Goal: Task Accomplishment & Management: Use online tool/utility

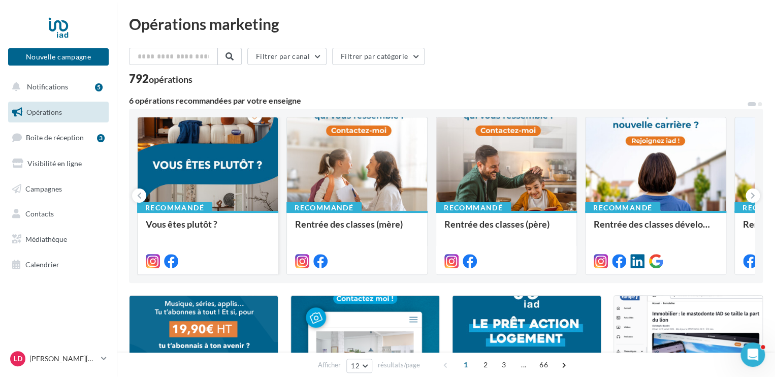
click at [237, 195] on div at bounding box center [208, 164] width 140 height 94
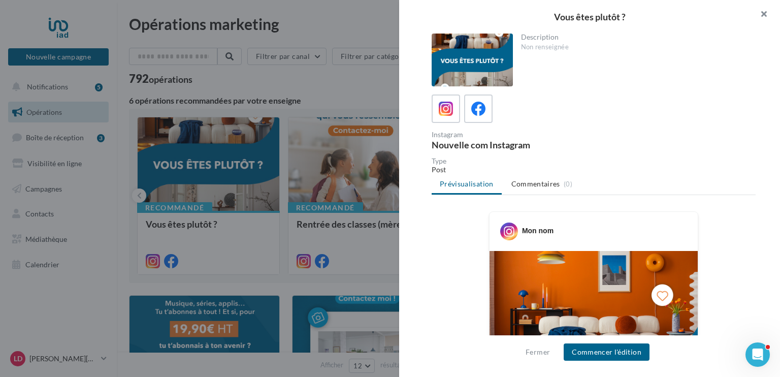
click at [763, 14] on button "button" at bounding box center [760, 15] width 41 height 30
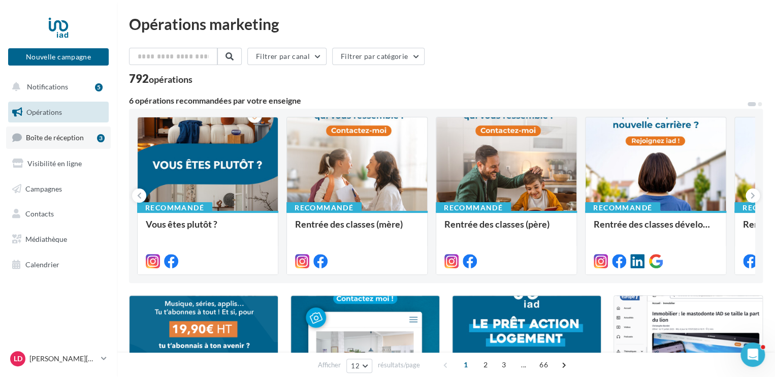
click at [59, 138] on span "Boîte de réception" at bounding box center [55, 137] width 58 height 9
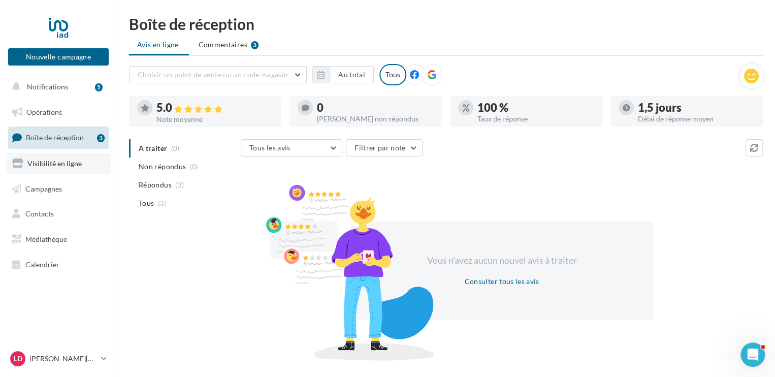
click at [57, 162] on span "Visibilité en ligne" at bounding box center [54, 163] width 54 height 9
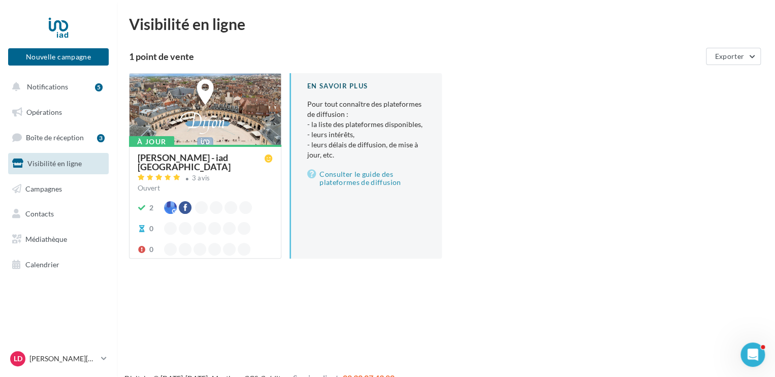
click at [161, 313] on div "Nouvelle campagne Nouvelle campagne Notifications 5 Opérations Boîte de récepti…" at bounding box center [387, 204] width 775 height 377
click at [54, 163] on span "Visibilité en ligne" at bounding box center [54, 163] width 54 height 9
click at [150, 167] on div "[PERSON_NAME] - iad [GEOGRAPHIC_DATA]" at bounding box center [201, 162] width 127 height 18
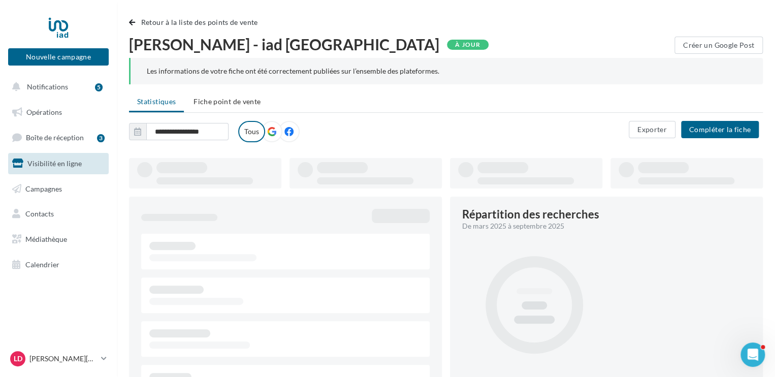
type input "**********"
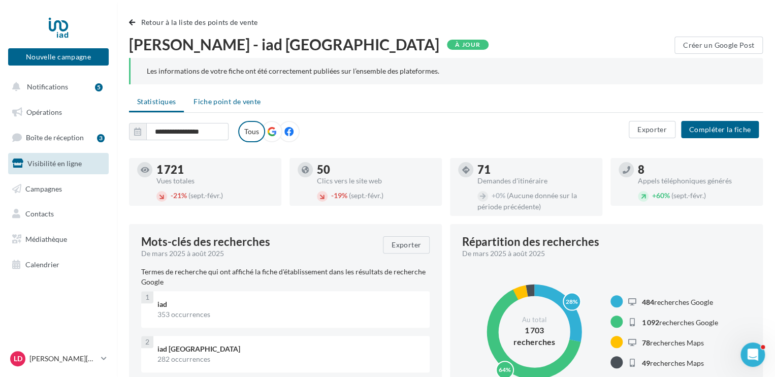
click at [219, 103] on span "Fiche point de vente" at bounding box center [227, 101] width 67 height 9
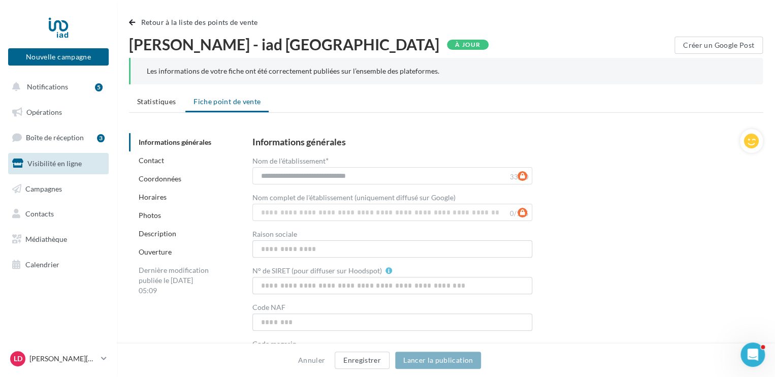
click at [155, 216] on link "Photos" at bounding box center [150, 215] width 22 height 9
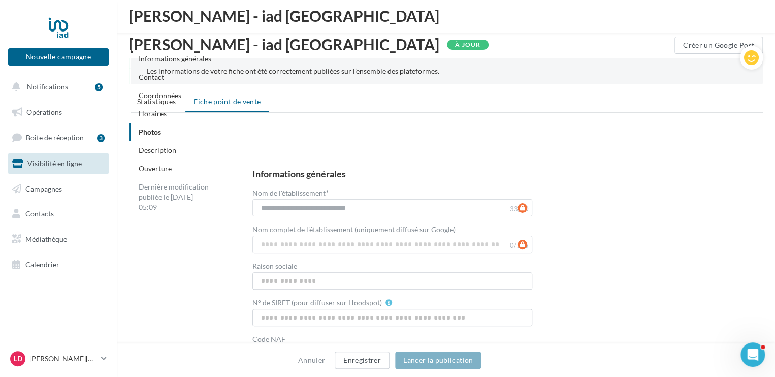
scroll to position [1331, 0]
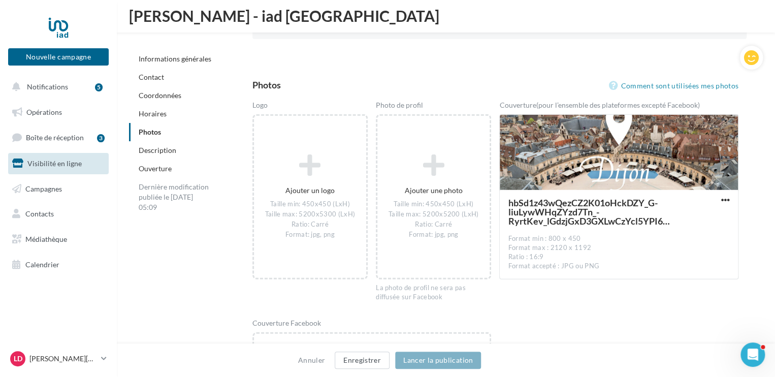
click at [155, 216] on div "**********" at bounding box center [450, 142] width 642 height 2688
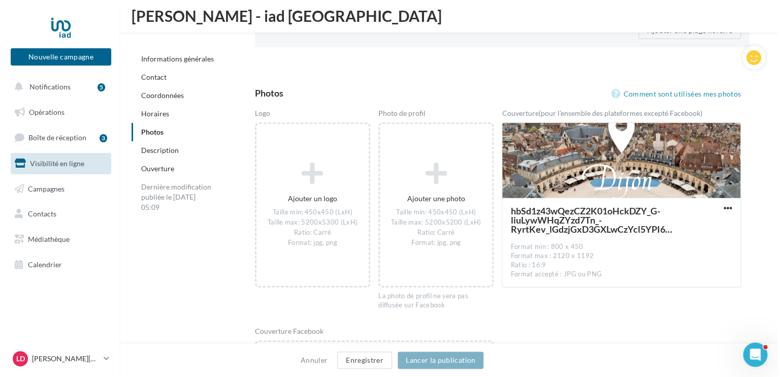
scroll to position [1344, 0]
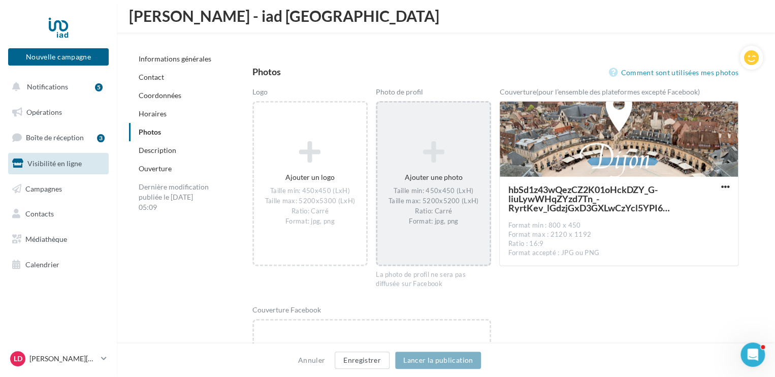
click at [430, 158] on icon at bounding box center [433, 152] width 104 height 24
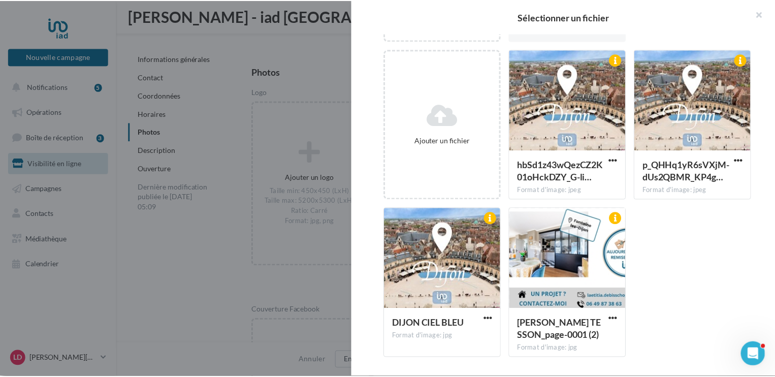
scroll to position [0, 0]
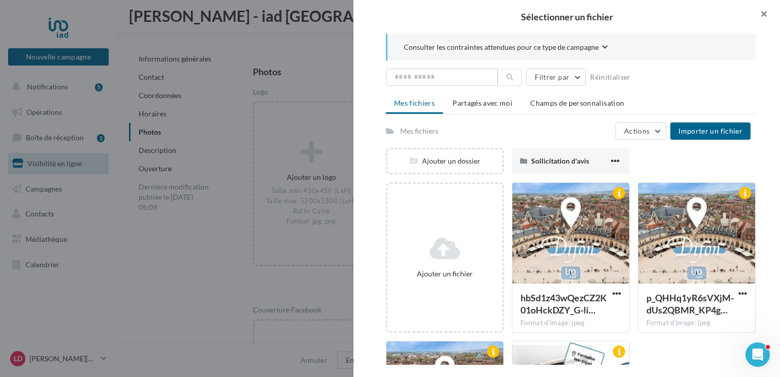
click at [762, 13] on button "button" at bounding box center [760, 15] width 41 height 30
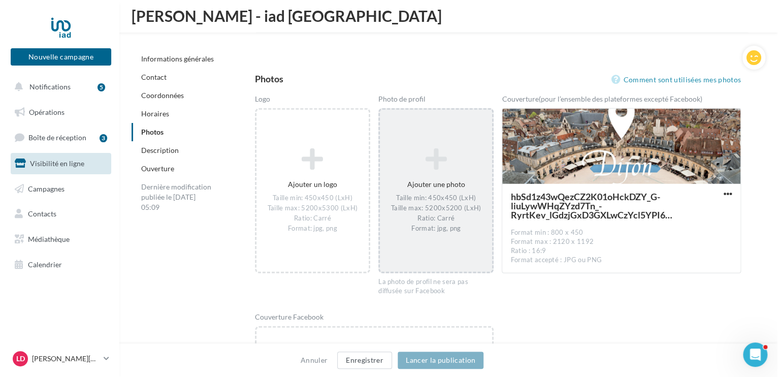
scroll to position [1336, 0]
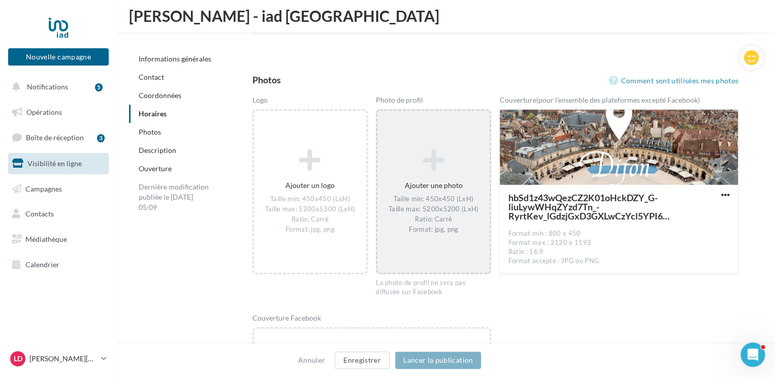
click at [452, 162] on icon at bounding box center [433, 160] width 104 height 24
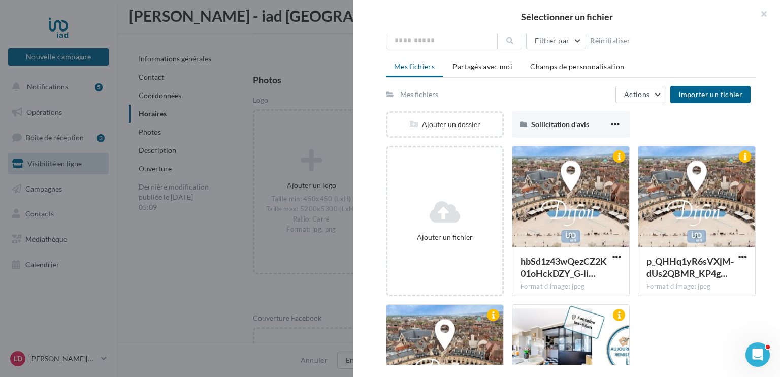
scroll to position [0, 0]
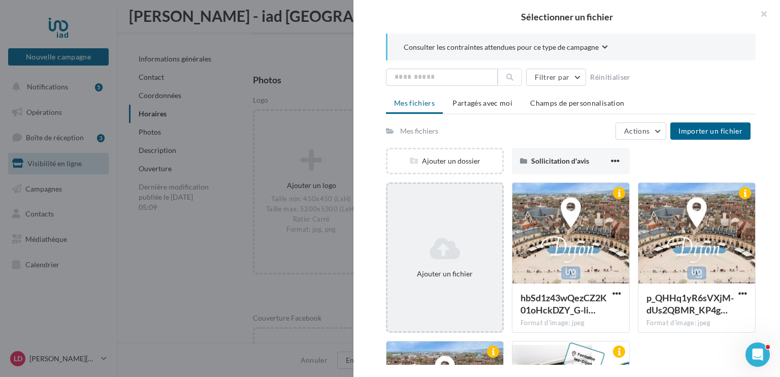
click at [441, 249] on icon at bounding box center [445, 248] width 107 height 24
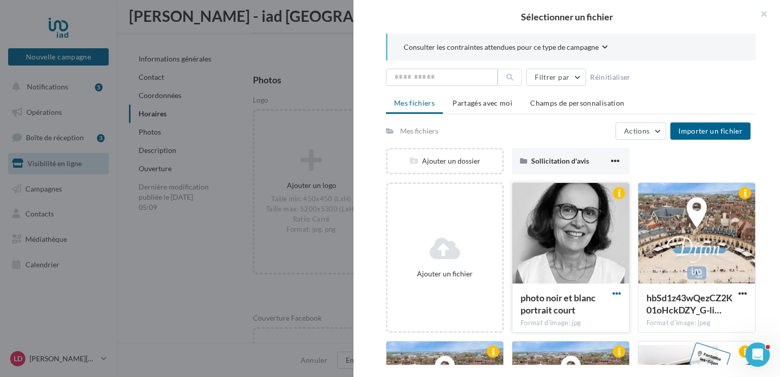
click at [614, 292] on span "button" at bounding box center [617, 293] width 9 height 9
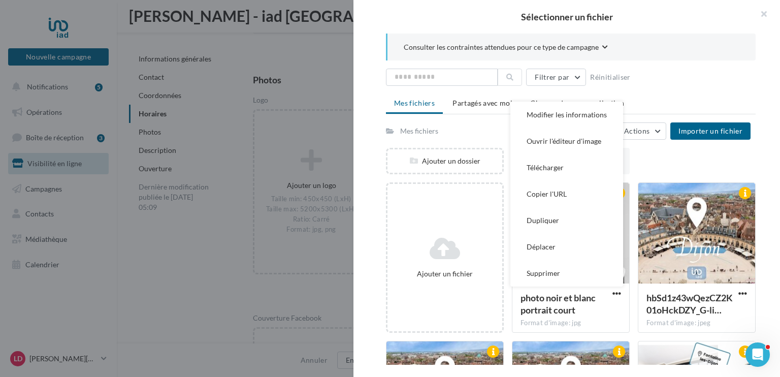
click at [679, 157] on div "Ajouter un dossier Sollicitation d'avis Sollicitation d'avis" at bounding box center [575, 165] width 378 height 35
click at [670, 164] on div "Ajouter un dossier Sollicitation d'avis Sollicitation d'avis" at bounding box center [575, 165] width 378 height 35
click at [742, 163] on div "Ajouter un dossier Sollicitation d'avis Sollicitation d'avis" at bounding box center [575, 165] width 378 height 35
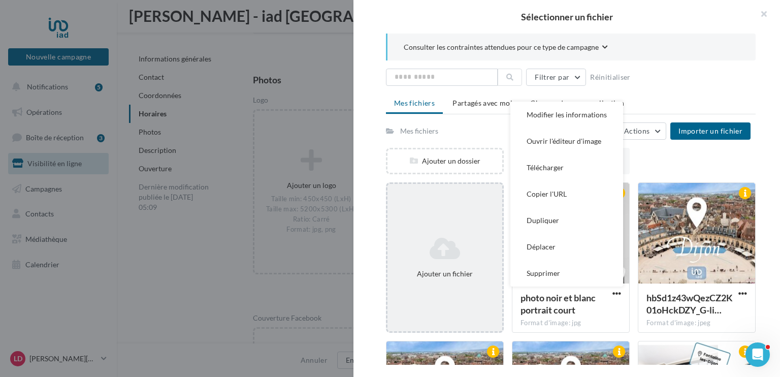
click at [406, 227] on div "Ajouter un fichier" at bounding box center [445, 257] width 118 height 150
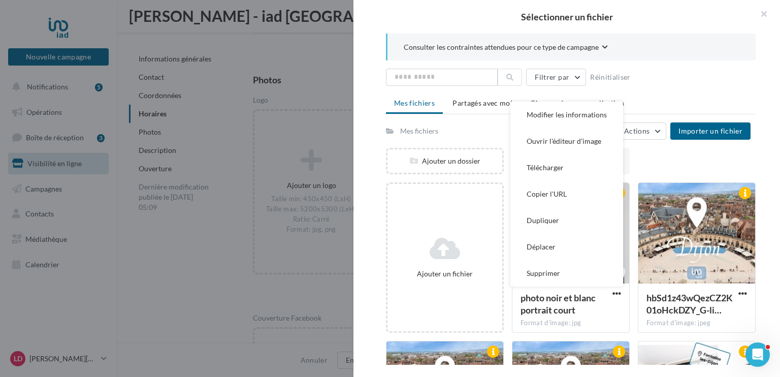
click at [650, 152] on div "Ajouter un dossier Sollicitation d'avis Sollicitation d'avis" at bounding box center [575, 165] width 378 height 35
click at [536, 169] on button "Télécharger" at bounding box center [566, 167] width 113 height 26
click at [670, 159] on div "Ajouter un dossier Sollicitation d'avis Sollicitation d'avis" at bounding box center [575, 165] width 378 height 35
click at [622, 164] on div "Sollicitation d'avis" at bounding box center [571, 161] width 118 height 26
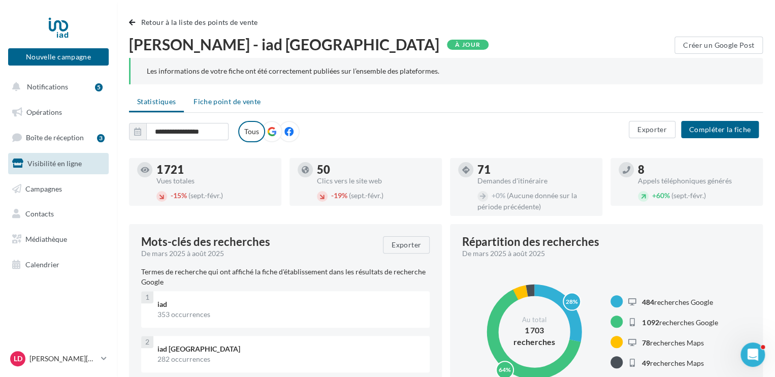
click at [229, 101] on span "Fiche point de vente" at bounding box center [227, 101] width 67 height 9
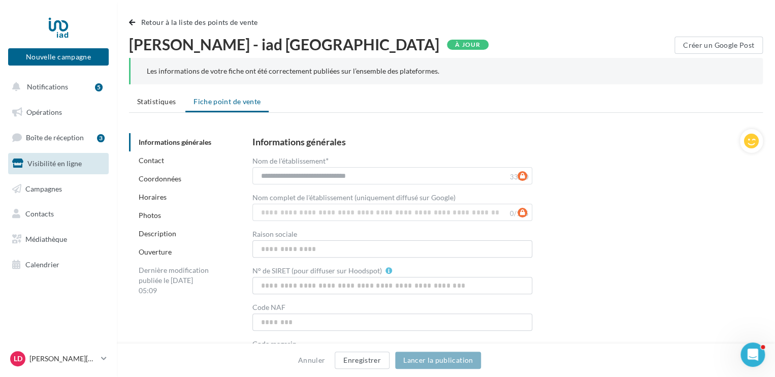
click at [143, 212] on link "Photos" at bounding box center [150, 215] width 22 height 9
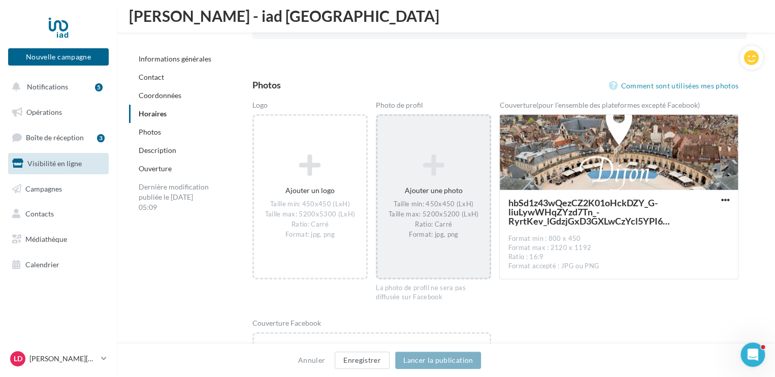
click at [439, 210] on div "Taille min: 450x450 (LxH) Taille max: 5200x5200 (LxH) Ratio: Carré Format: jpg,…" at bounding box center [433, 220] width 104 height 40
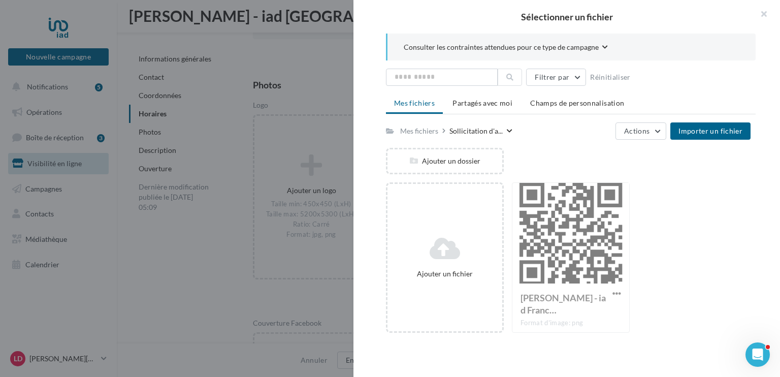
click at [439, 210] on div "Ajouter un fichier" at bounding box center [445, 257] width 118 height 150
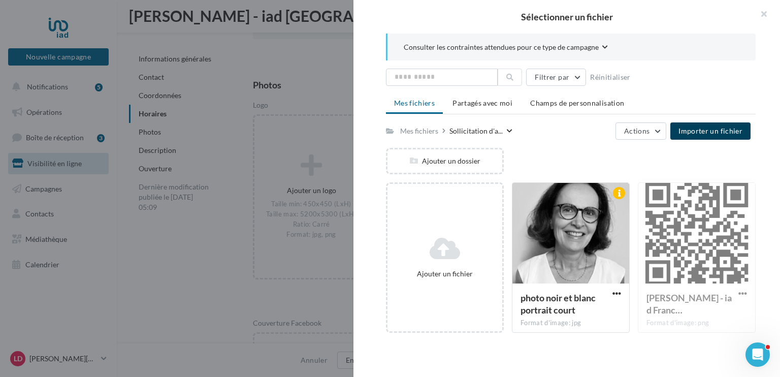
click at [695, 133] on span "Importer un fichier" at bounding box center [711, 130] width 64 height 9
click at [542, 234] on div at bounding box center [571, 234] width 117 height 102
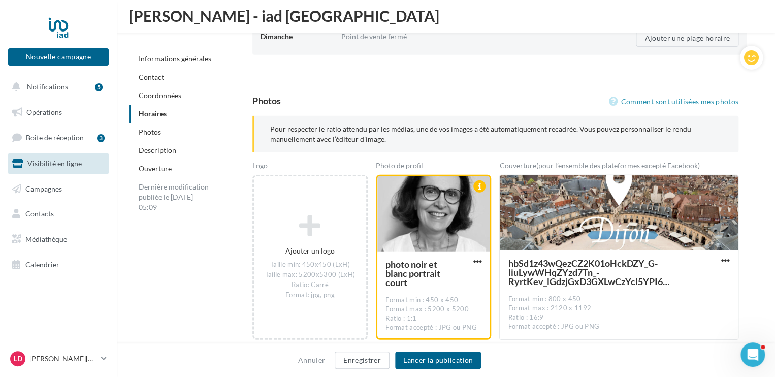
scroll to position [1308, 0]
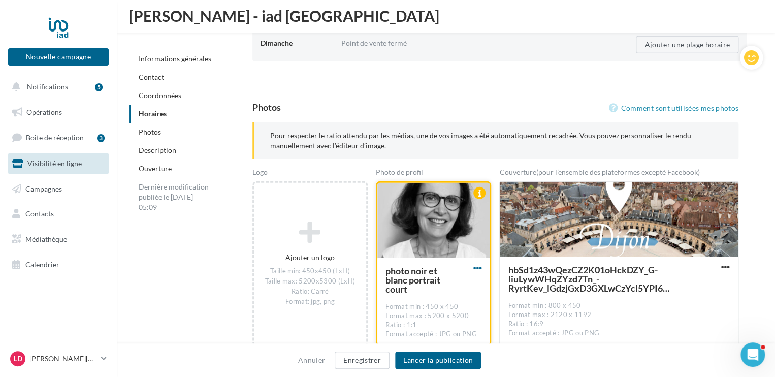
click at [476, 267] on span "button" at bounding box center [477, 268] width 9 height 9
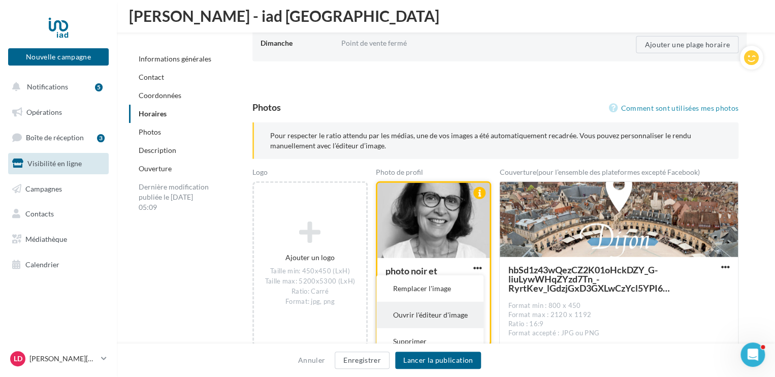
click at [428, 314] on button "Ouvrir l'éditeur d'image" at bounding box center [429, 315] width 107 height 26
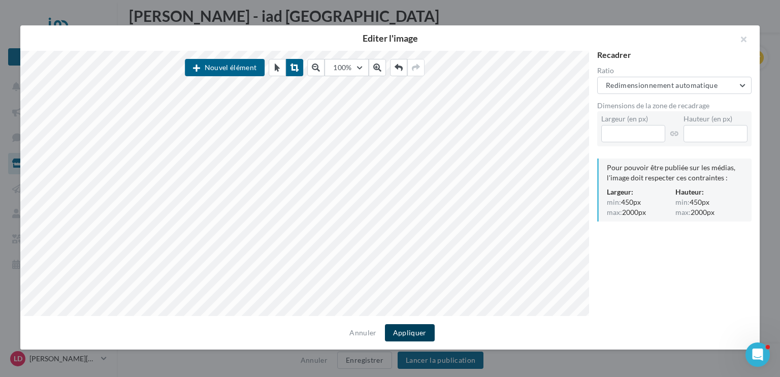
click at [404, 333] on button "Appliquer" at bounding box center [410, 332] width 50 height 17
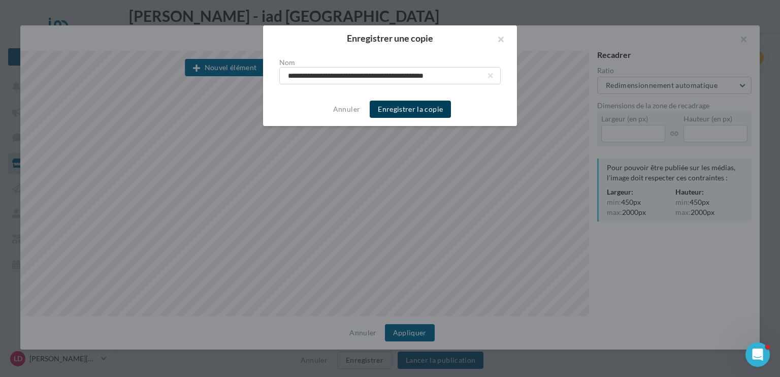
click at [435, 110] on button "Enregistrer la copie" at bounding box center [410, 109] width 81 height 17
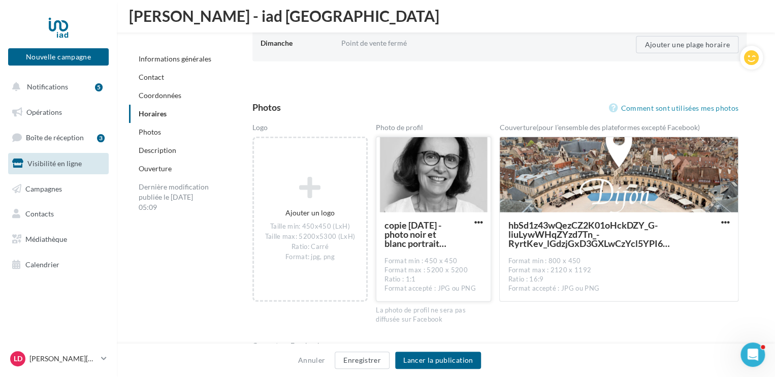
click at [59, 163] on span "Visibilité en ligne" at bounding box center [54, 163] width 54 height 9
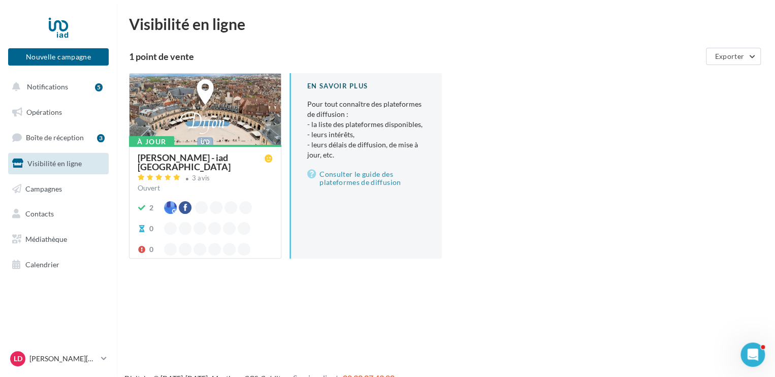
click at [167, 158] on div "[PERSON_NAME] - iad [GEOGRAPHIC_DATA]" at bounding box center [201, 162] width 127 height 18
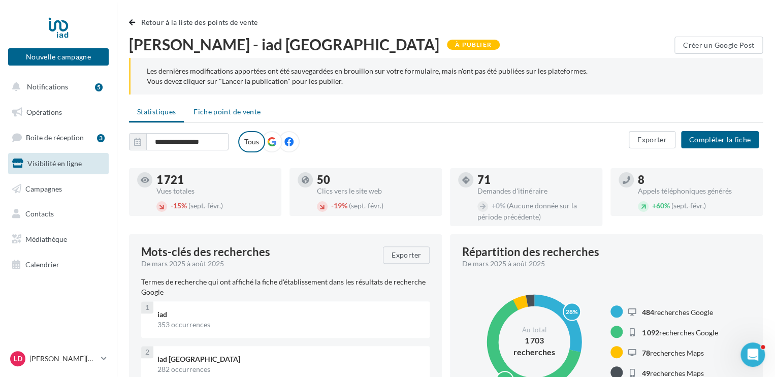
click at [223, 116] on span "Fiche point de vente" at bounding box center [227, 111] width 67 height 9
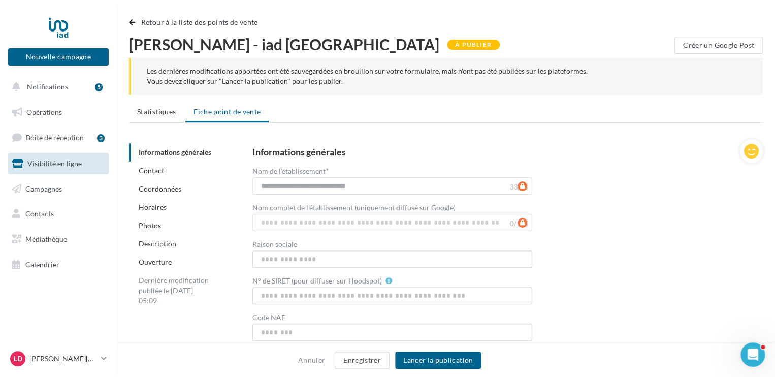
click at [150, 227] on link "Photos" at bounding box center [150, 225] width 22 height 9
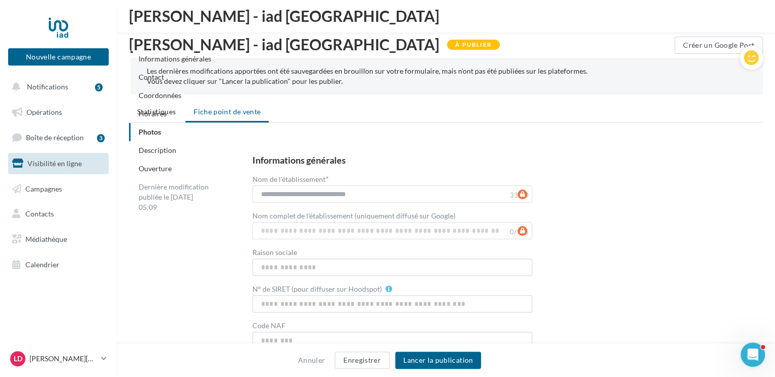
scroll to position [1341, 0]
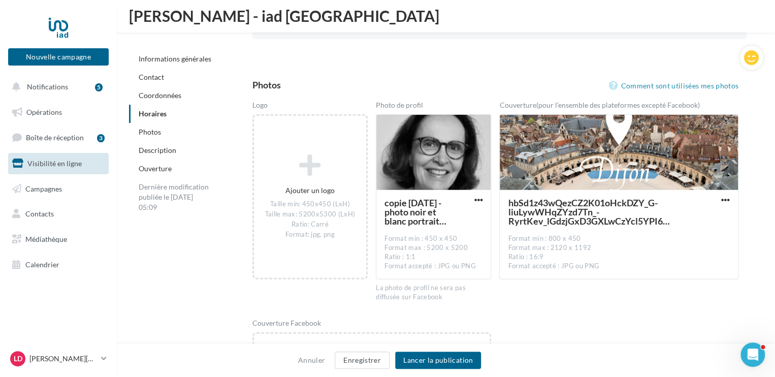
click at [54, 164] on span "Visibilité en ligne" at bounding box center [54, 163] width 54 height 9
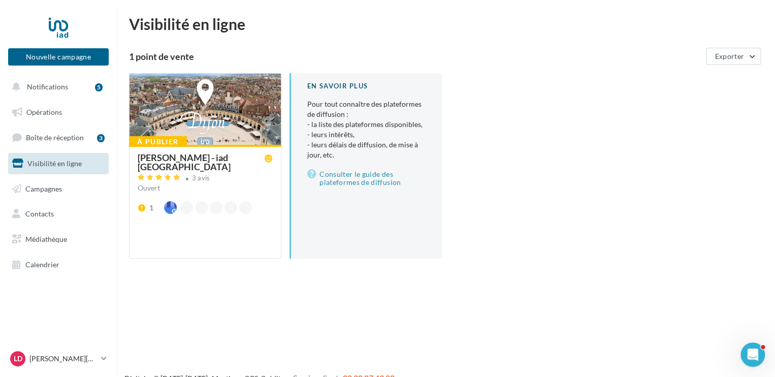
click at [183, 158] on div "[PERSON_NAME] - iad [GEOGRAPHIC_DATA]" at bounding box center [201, 162] width 127 height 18
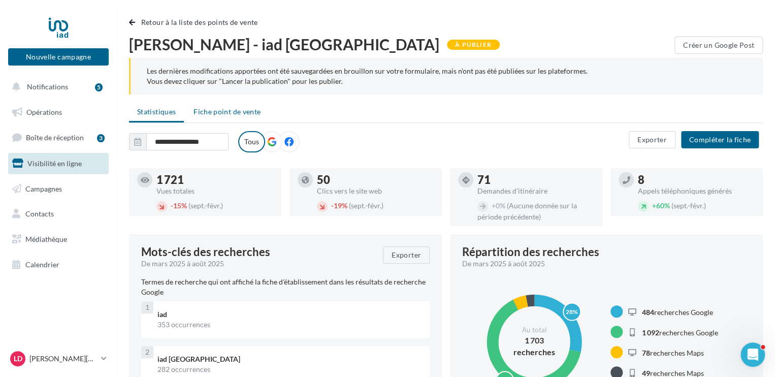
click at [219, 112] on span "Fiche point de vente" at bounding box center [227, 111] width 67 height 9
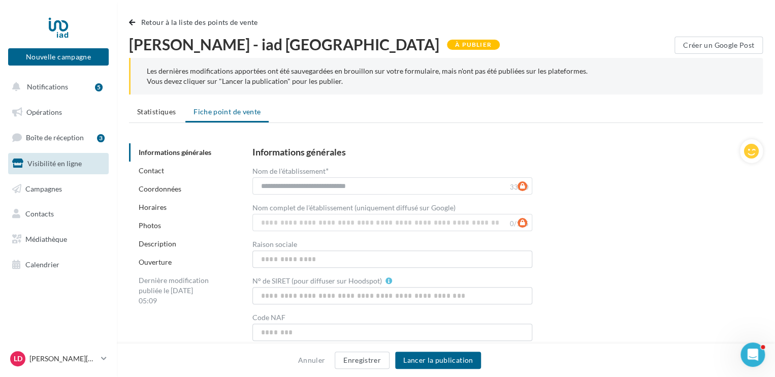
click at [149, 228] on link "Photos" at bounding box center [150, 225] width 22 height 9
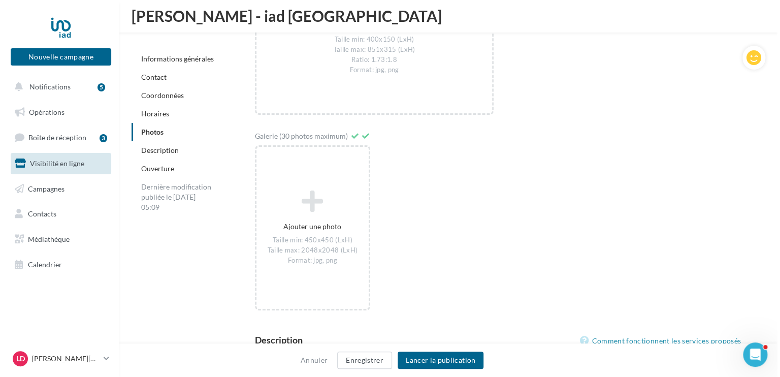
scroll to position [1744, 0]
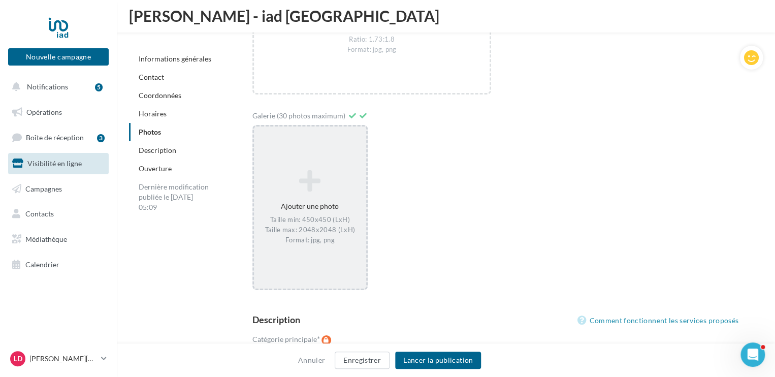
click at [310, 192] on div "Ajouter une photo Taille min: 450x450 (LxH) Taille max: 2048x2048 (LxH) Format:…" at bounding box center [310, 207] width 112 height 85
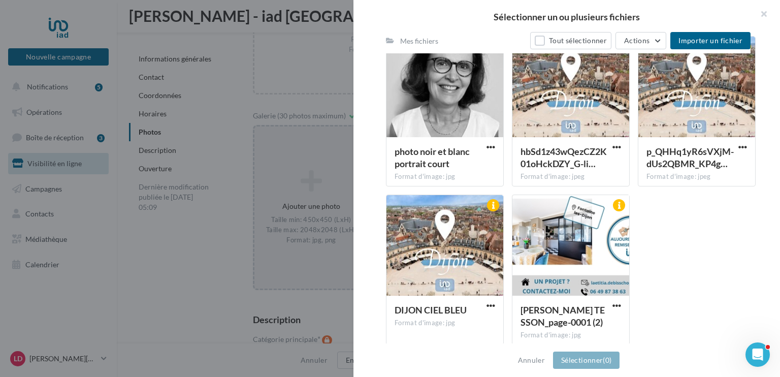
scroll to position [312, 0]
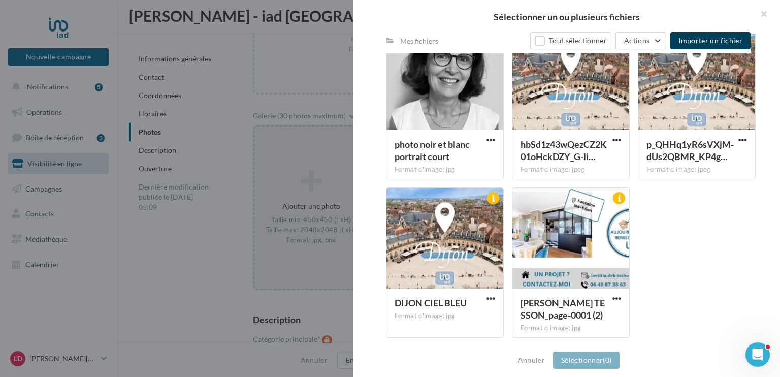
click at [698, 38] on span "Importer un fichier" at bounding box center [711, 40] width 64 height 9
click at [534, 358] on button "Annuler" at bounding box center [531, 360] width 35 height 12
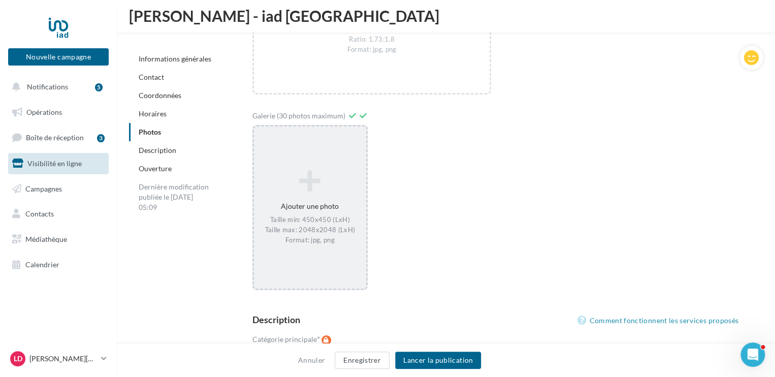
click at [311, 182] on icon at bounding box center [310, 181] width 104 height 24
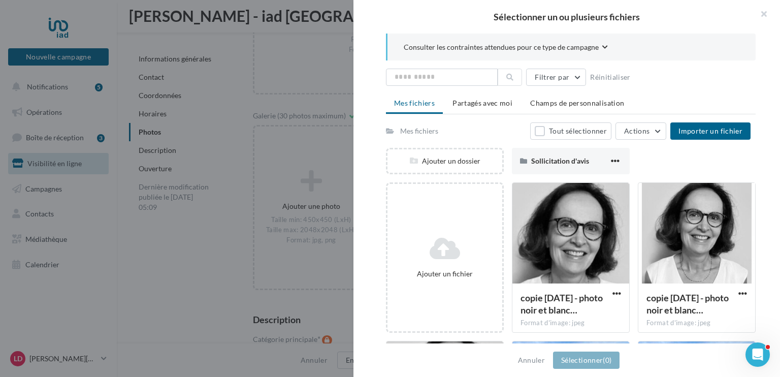
click at [427, 131] on div "Mes fichiers" at bounding box center [419, 131] width 38 height 10
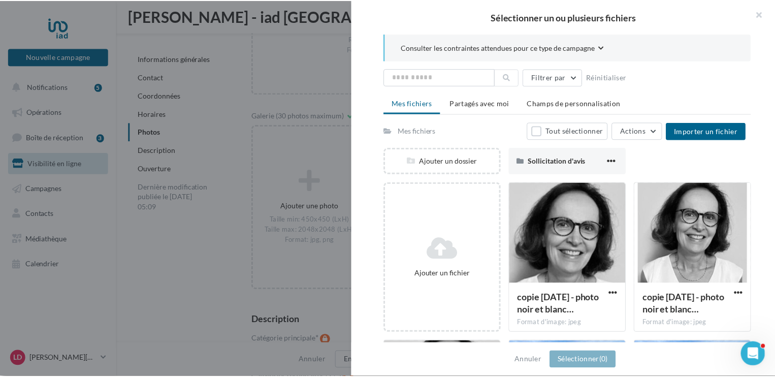
scroll to position [1, 0]
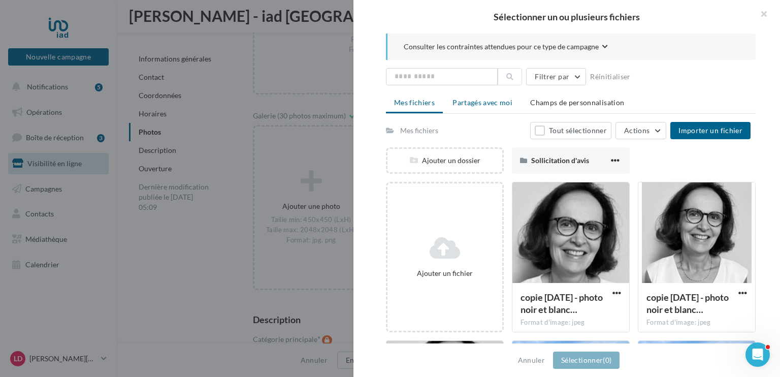
click at [490, 104] on span "Partagés avec moi" at bounding box center [483, 102] width 60 height 9
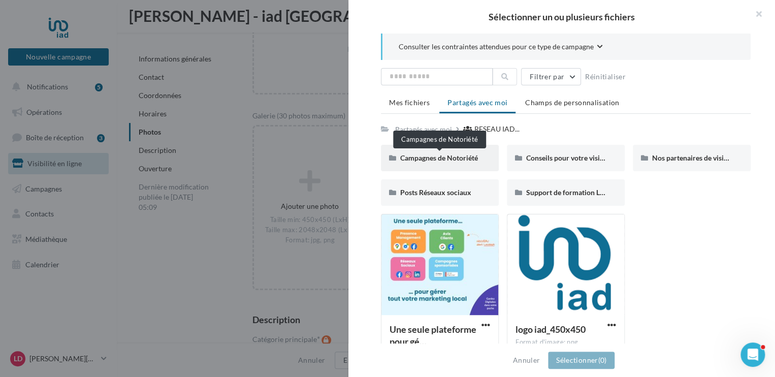
click at [455, 159] on span "Campagnes de Notoriété" at bounding box center [439, 157] width 78 height 9
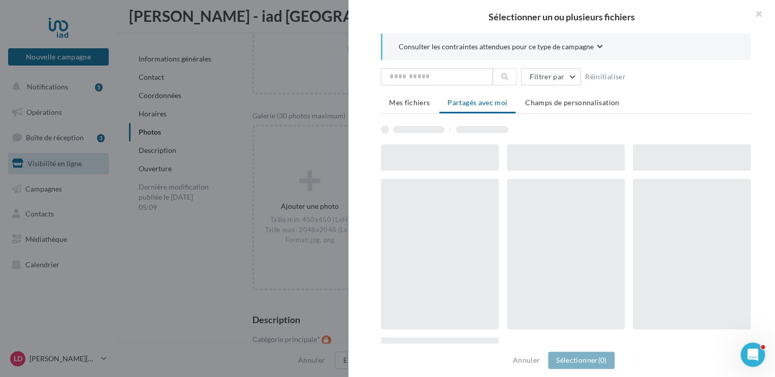
scroll to position [0, 0]
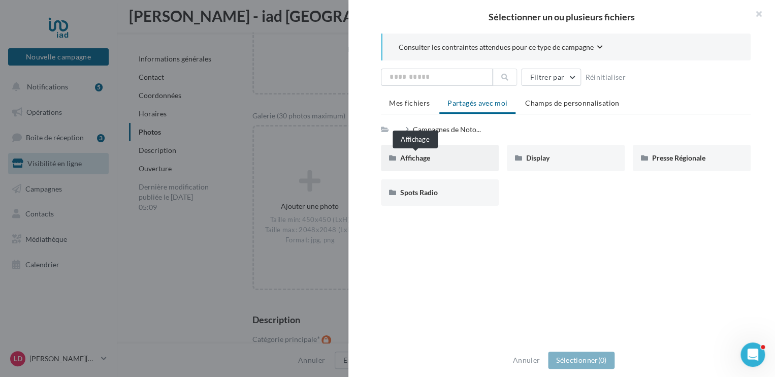
click at [422, 160] on span "Affichage" at bounding box center [415, 157] width 30 height 9
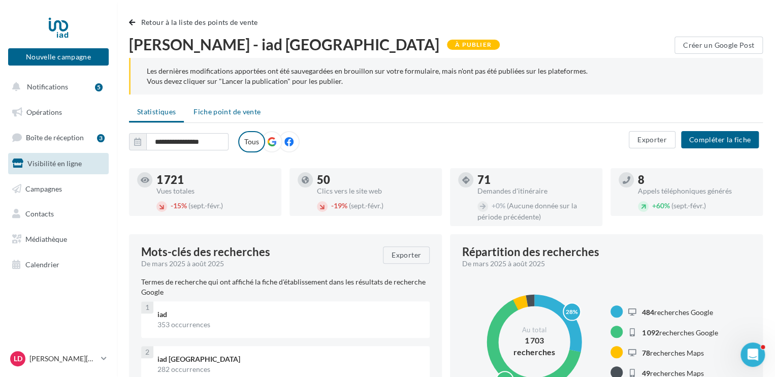
click at [217, 115] on span "Fiche point de vente" at bounding box center [227, 111] width 67 height 9
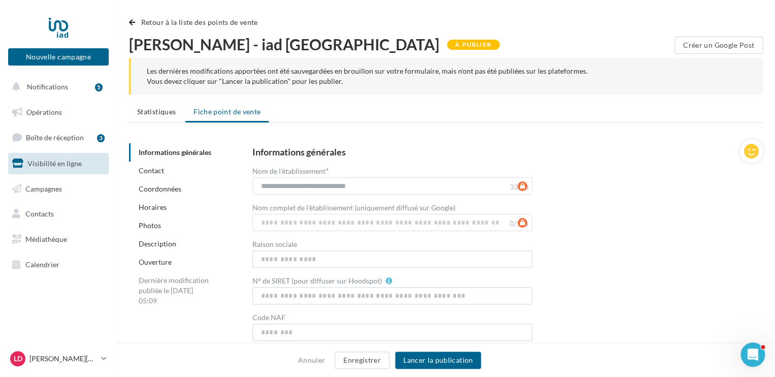
click at [152, 225] on link "Photos" at bounding box center [150, 225] width 22 height 9
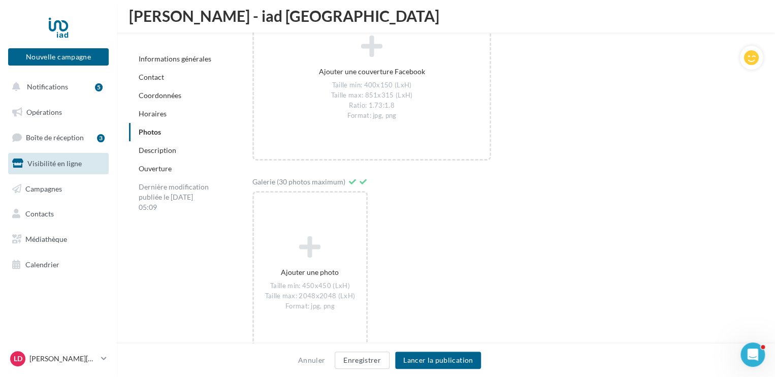
scroll to position [1691, 0]
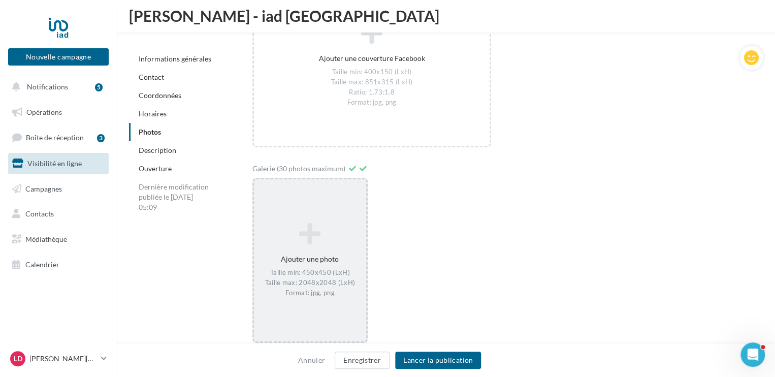
click at [303, 243] on icon at bounding box center [310, 233] width 104 height 24
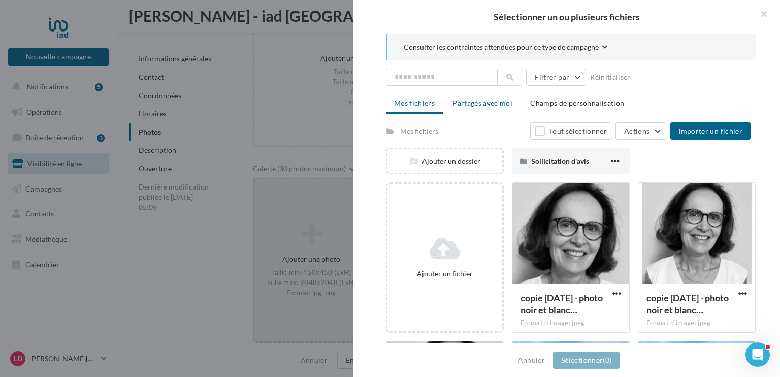
click at [474, 104] on span "Partagés avec moi" at bounding box center [483, 103] width 60 height 9
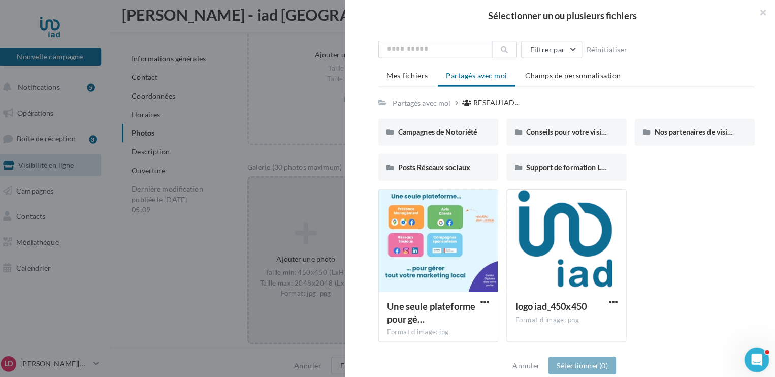
scroll to position [1692, 0]
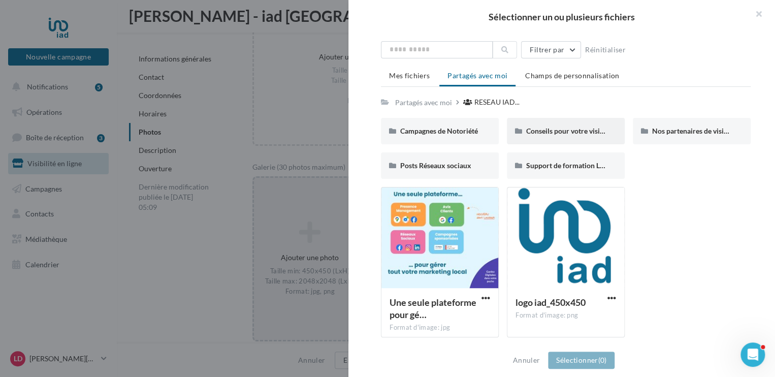
click at [584, 129] on span "Conseils pour votre visibilité locale" at bounding box center [581, 130] width 110 height 9
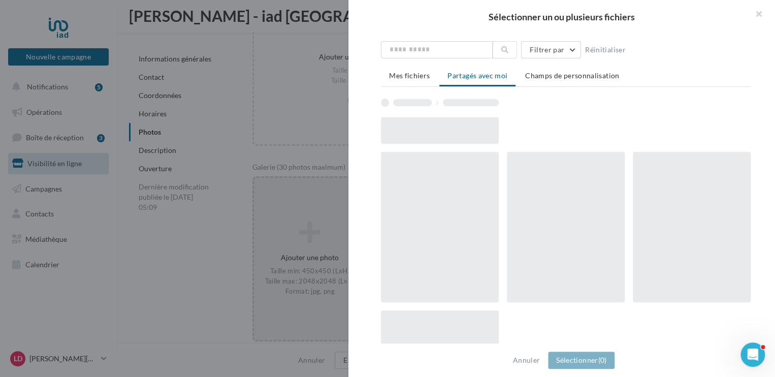
scroll to position [0, 0]
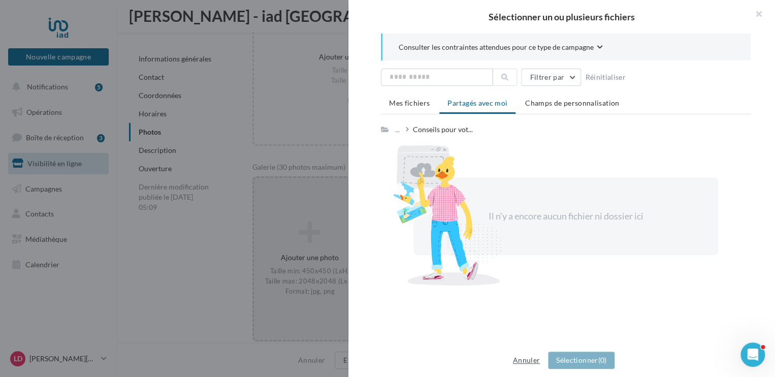
click at [528, 356] on button "Annuler" at bounding box center [526, 360] width 35 height 12
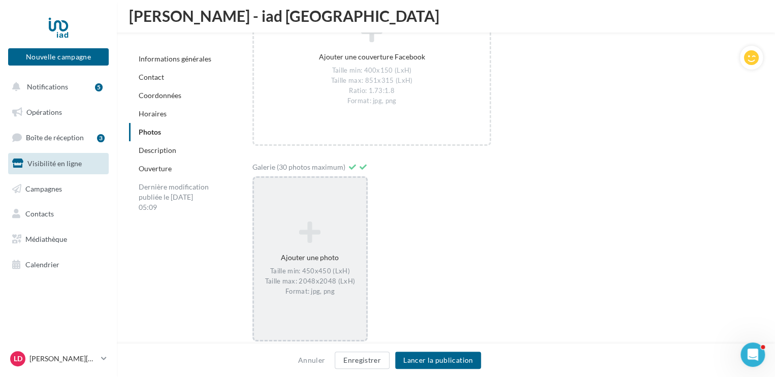
click at [290, 249] on div "Ajouter une photo Taille min: 450x450 (LxH) Taille max: 2048x2048 (LxH) Format:…" at bounding box center [310, 258] width 112 height 85
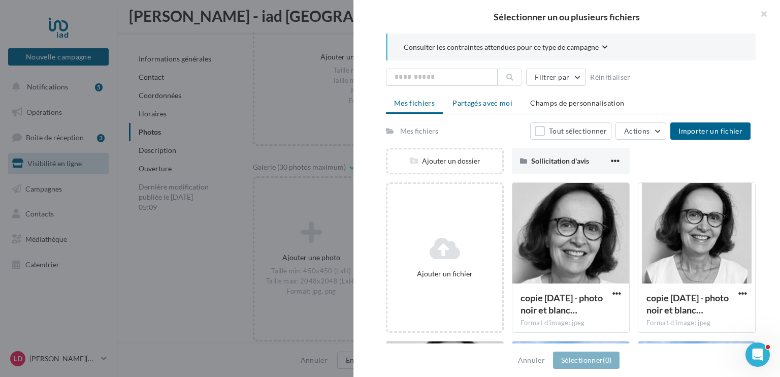
click at [473, 102] on span "Partagés avec moi" at bounding box center [483, 103] width 60 height 9
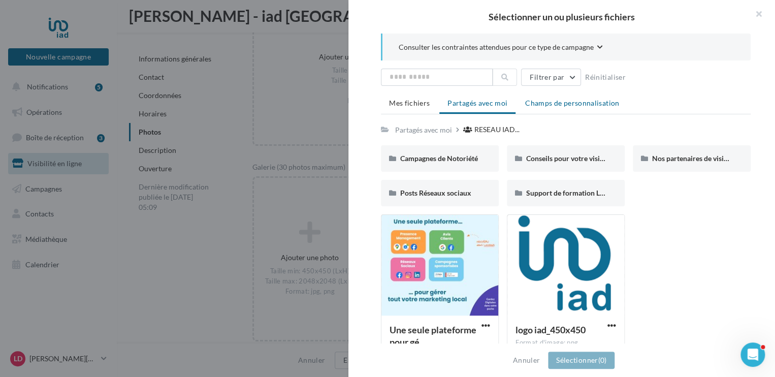
click at [589, 101] on span "Champs de personnalisation" at bounding box center [572, 103] width 94 height 9
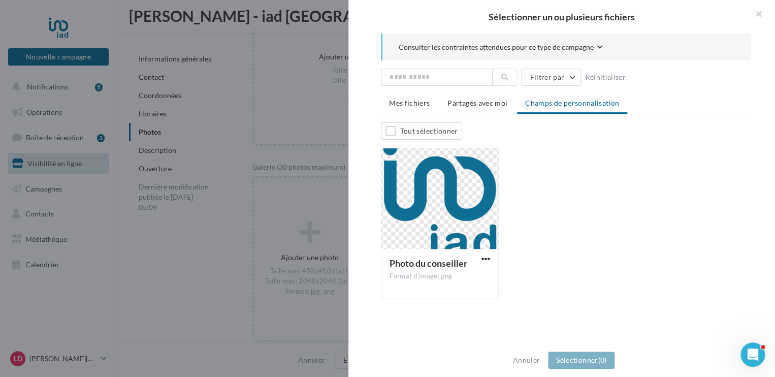
click at [591, 110] on li "Champs de personnalisation" at bounding box center [572, 104] width 110 height 20
click at [488, 104] on span "Partagés avec moi" at bounding box center [477, 103] width 60 height 9
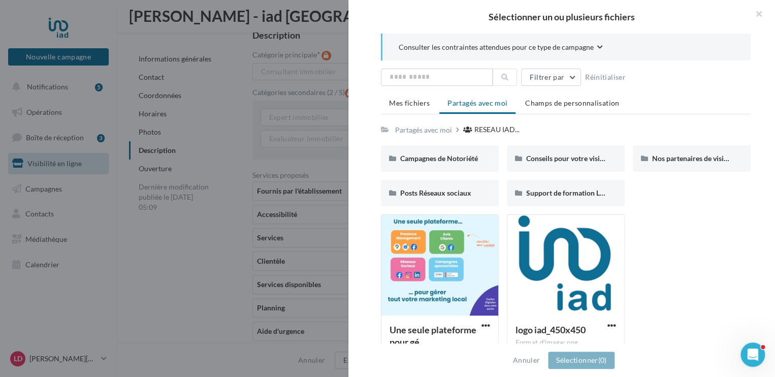
scroll to position [27, 0]
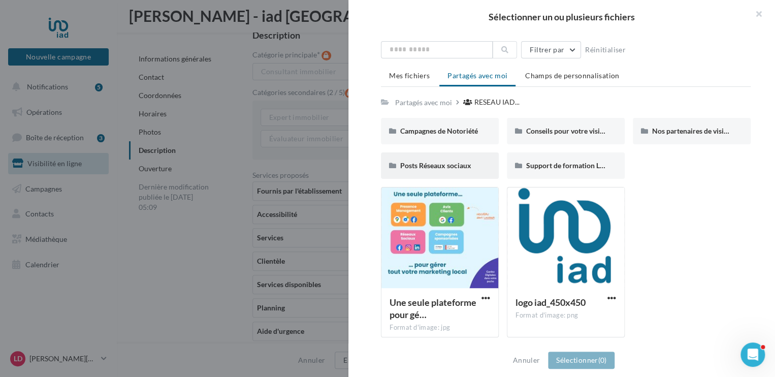
click at [417, 165] on span "Posts Réseaux sociaux" at bounding box center [435, 165] width 71 height 9
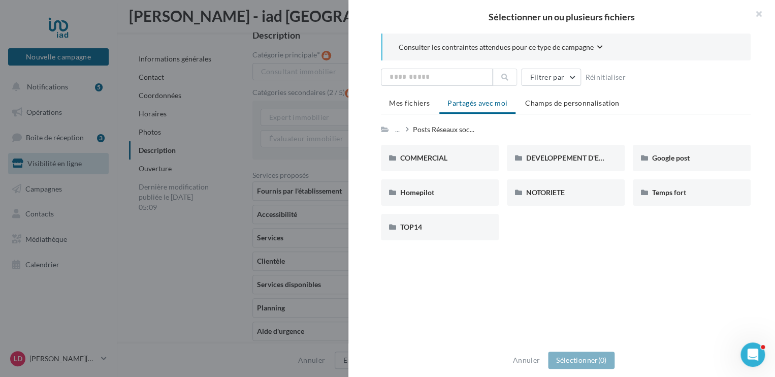
scroll to position [0, 0]
click at [661, 156] on span "Google post" at bounding box center [671, 157] width 38 height 9
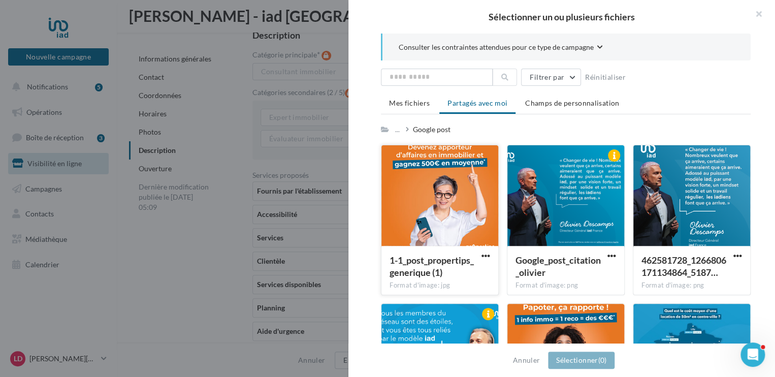
click at [414, 179] on div at bounding box center [439, 196] width 117 height 102
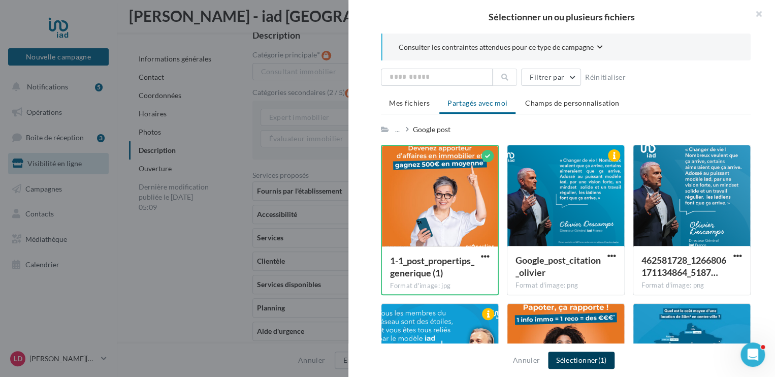
click at [573, 361] on button "Sélectionner (1)" at bounding box center [581, 359] width 67 height 17
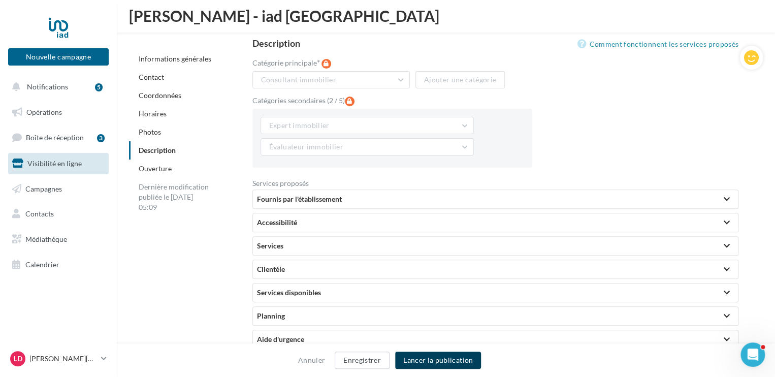
click at [451, 363] on button "Lancer la publication" at bounding box center [438, 359] width 86 height 17
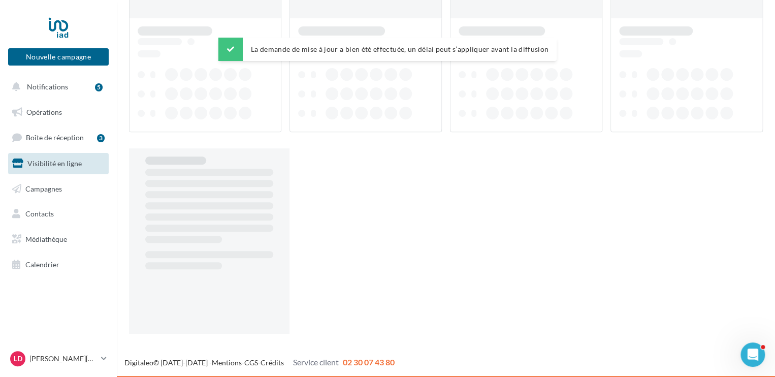
scroll to position [16, 0]
